Goal: Task Accomplishment & Management: Use online tool/utility

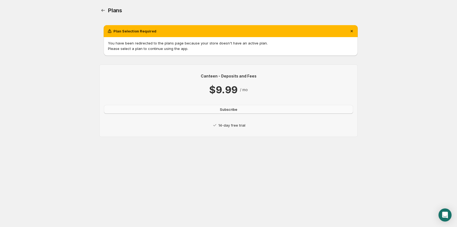
drag, startPoint x: 240, startPoint y: 109, endPoint x: 311, endPoint y: 111, distance: 71.1
click at [240, 108] on button "Subscribe" at bounding box center [228, 109] width 249 height 9
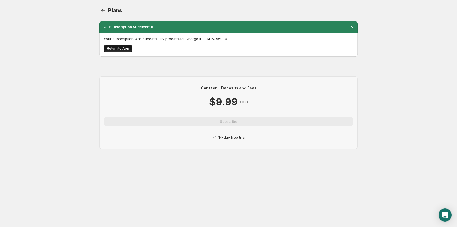
click at [118, 47] on span "Return to App" at bounding box center [118, 48] width 22 height 4
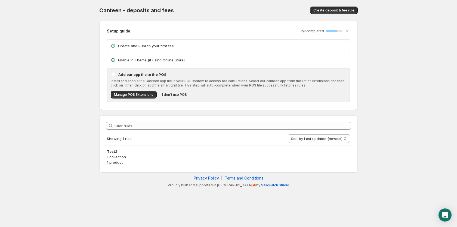
click at [130, 84] on p "Install and enable the Canteen app tile in your POS system to access fee calcul…" at bounding box center [229, 83] width 236 height 9
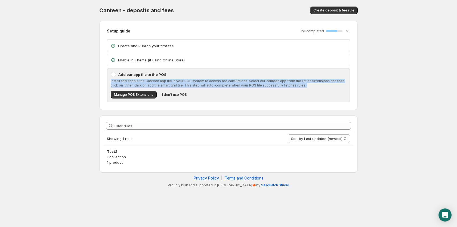
click at [130, 84] on p "Install and enable the Canteen app tile in your POS system to access fee calcul…" at bounding box center [229, 83] width 236 height 9
copy div "Install and enable the Canteen app tile in your POS system to access fee calcul…"
